Goal: Find specific page/section: Find specific page/section

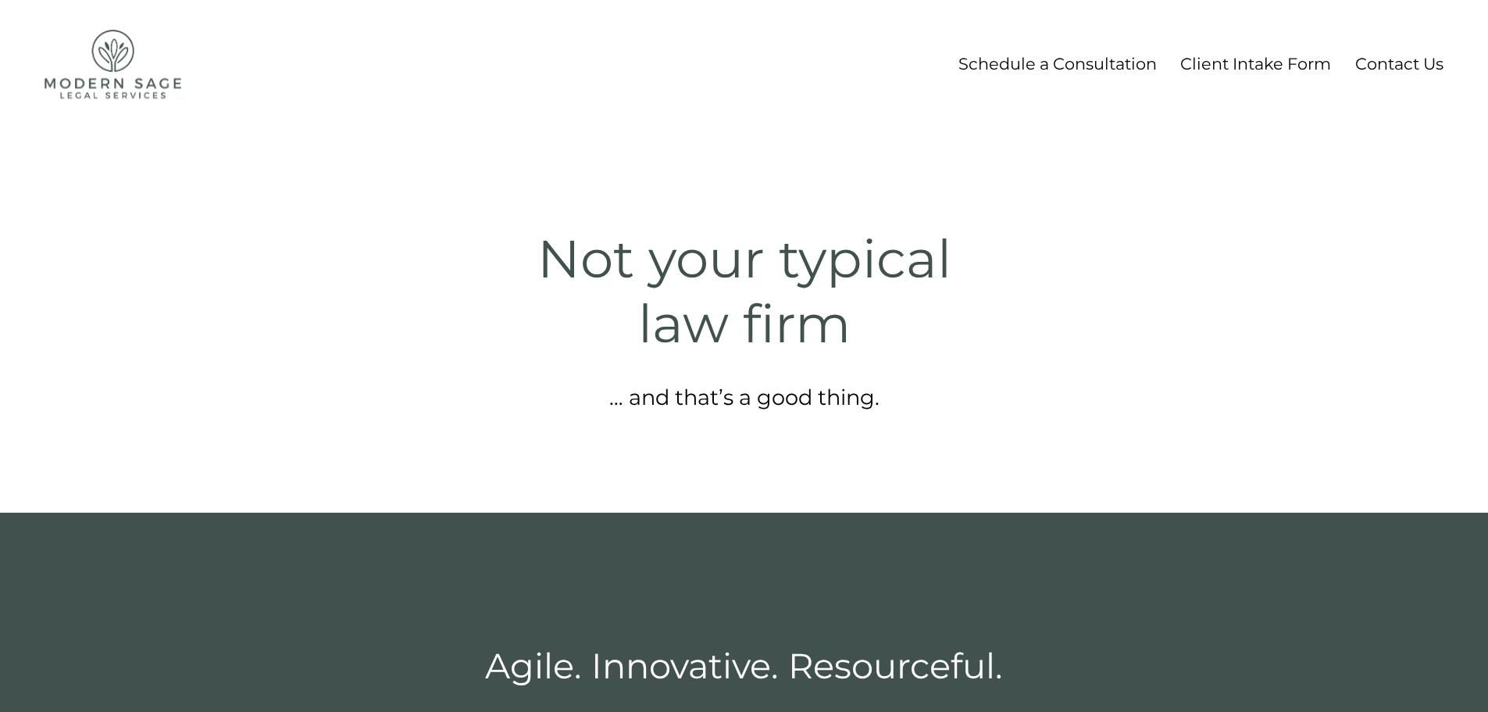
click at [1384, 62] on link "Contact Us" at bounding box center [1399, 63] width 88 height 29
click at [1254, 71] on link "Client Intake Form" at bounding box center [1255, 63] width 151 height 29
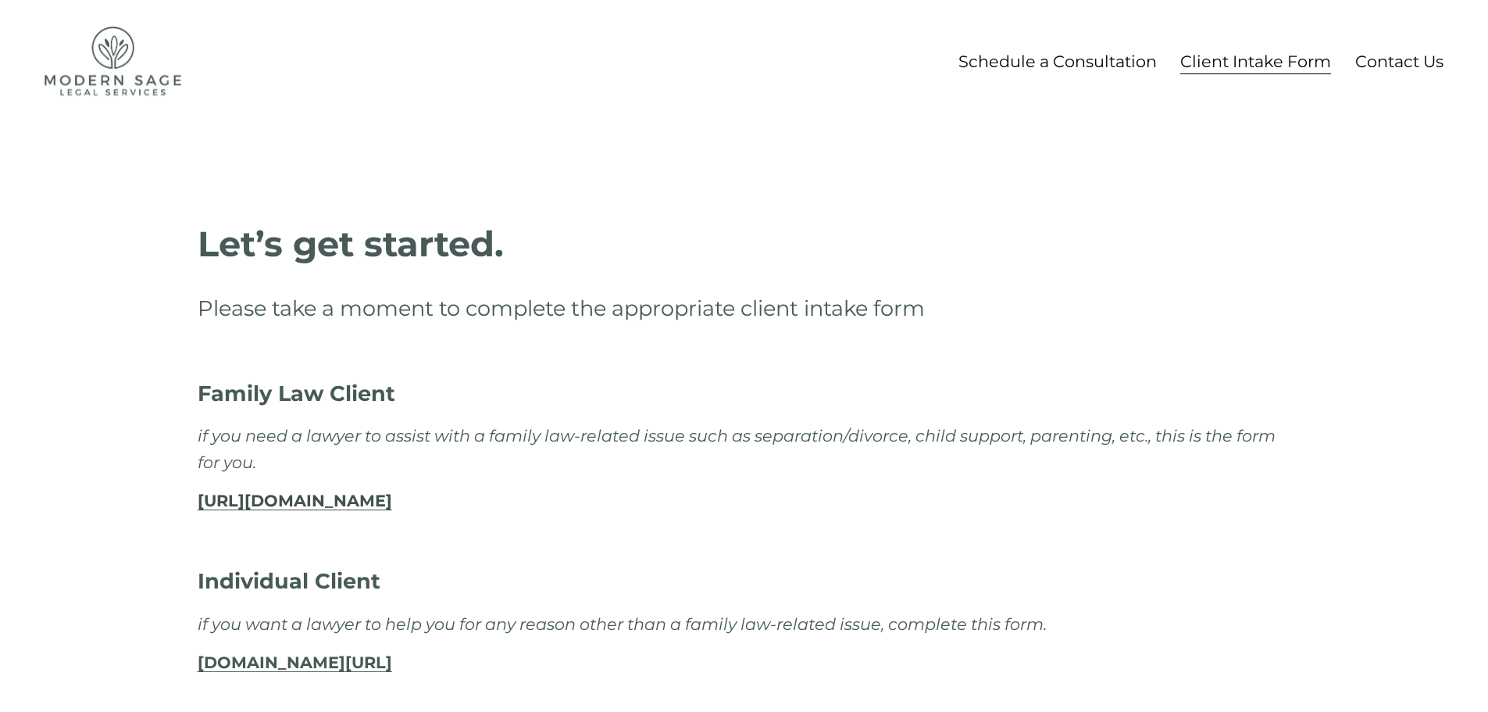
click at [1062, 74] on link "Schedule a Consultation" at bounding box center [1057, 61] width 198 height 29
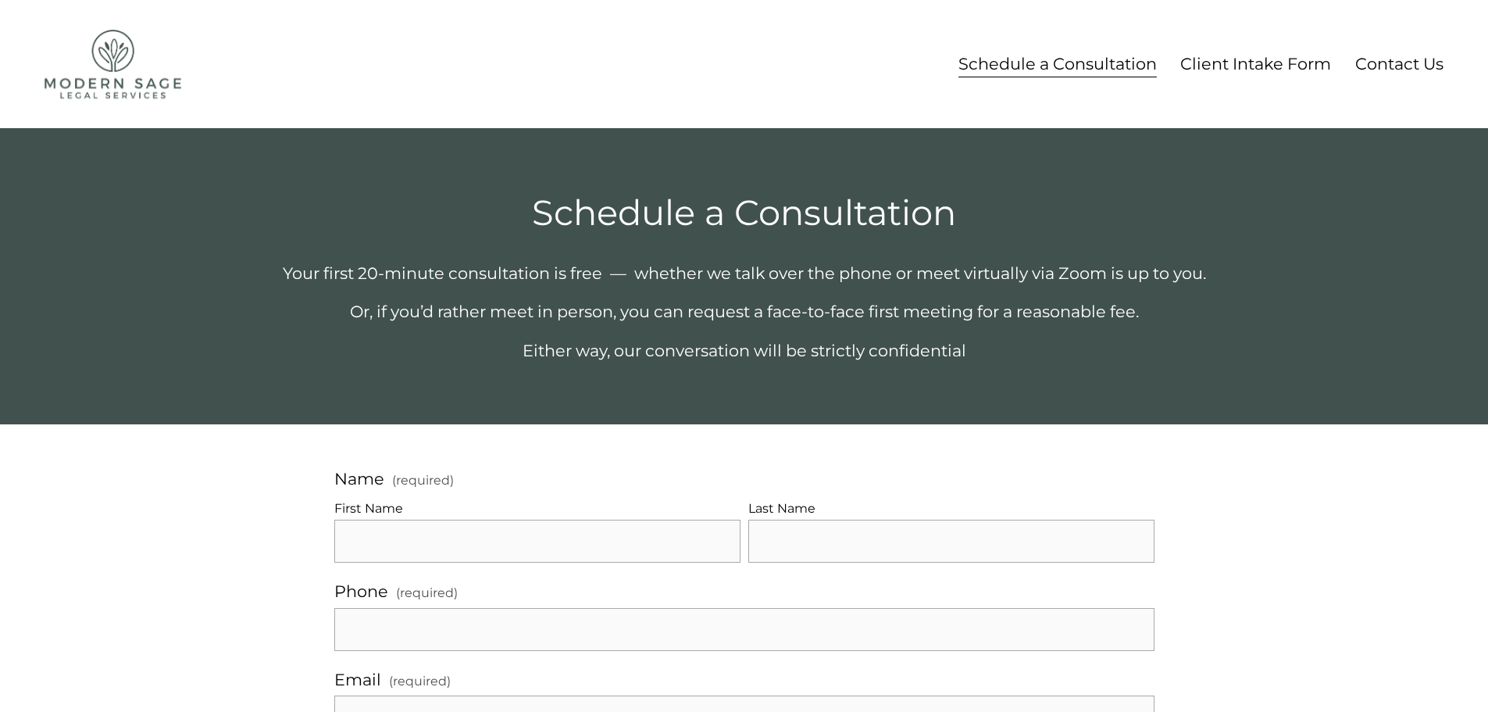
click at [1416, 59] on link "Contact Us" at bounding box center [1399, 63] width 88 height 29
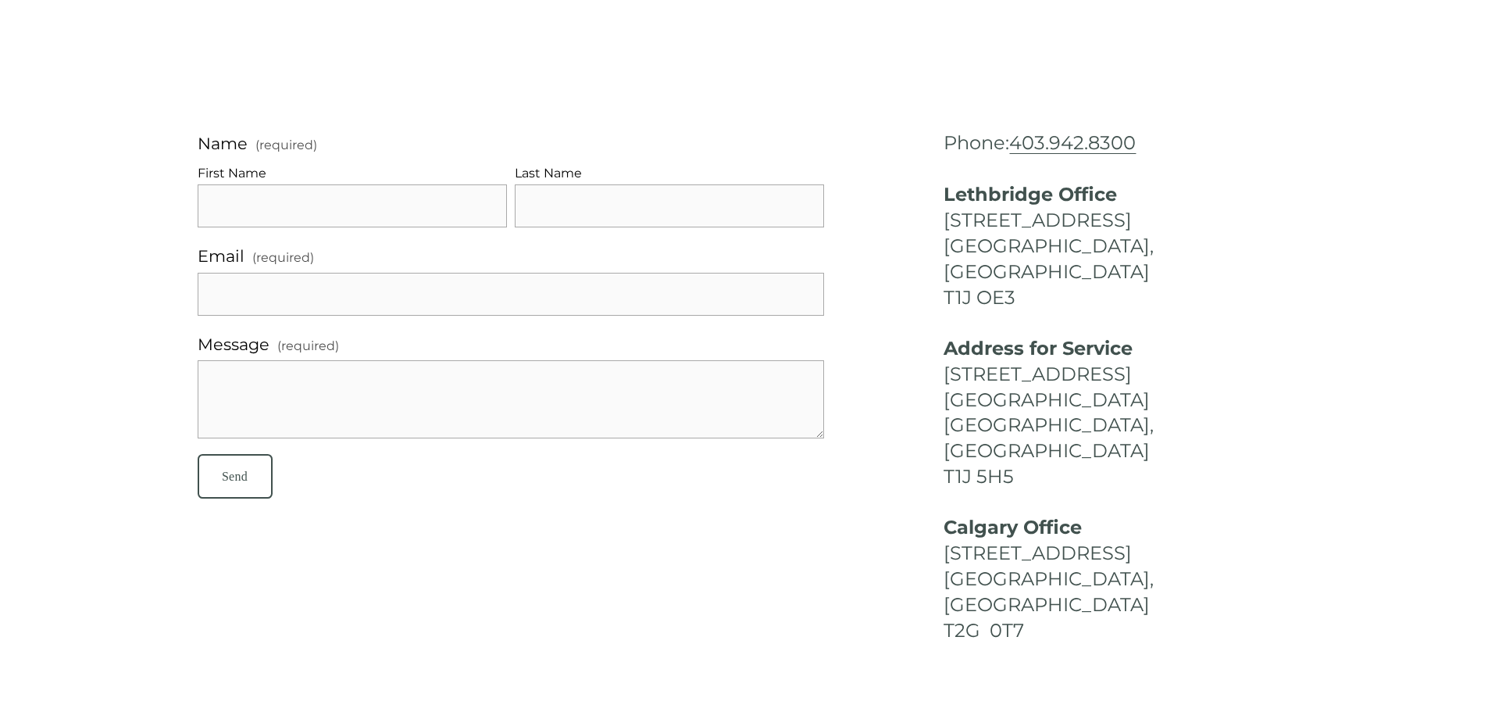
scroll to position [98, 0]
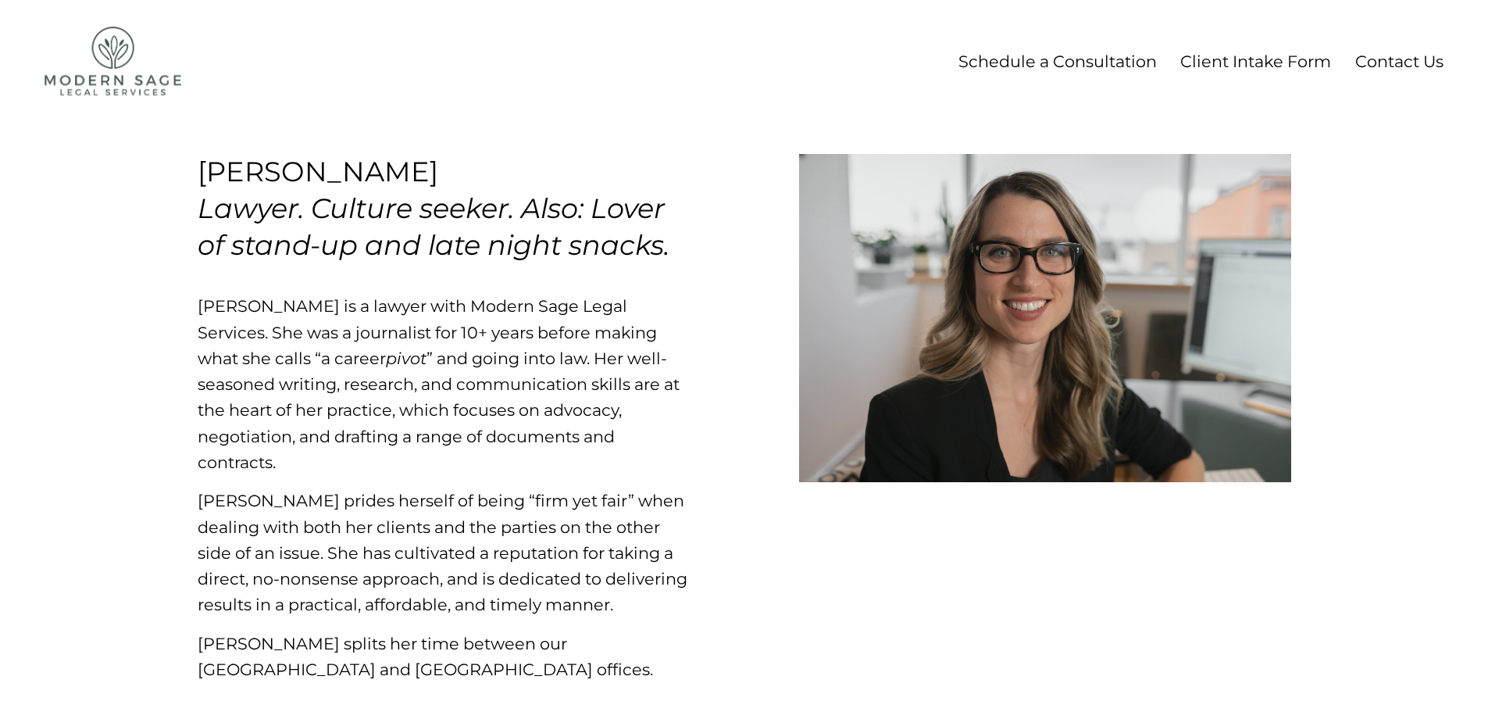
scroll to position [103, 0]
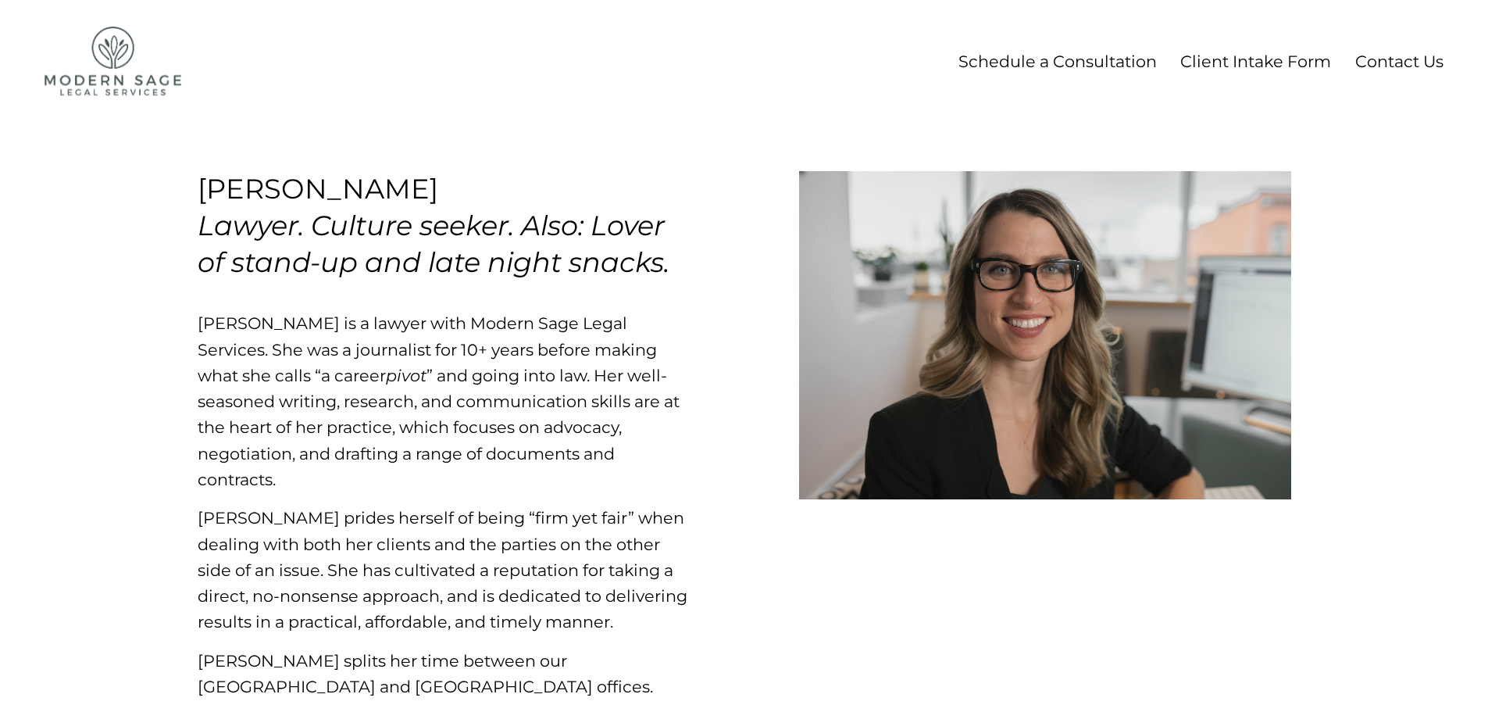
drag, startPoint x: 480, startPoint y: 192, endPoint x: 206, endPoint y: 203, distance: 273.6
click at [206, 203] on div "[PERSON_NAME] Lawyer. Culture seeker. Also: Lover of stand-up and late night sn…" at bounding box center [444, 226] width 492 height 110
